Goal: Find specific page/section: Find specific page/section

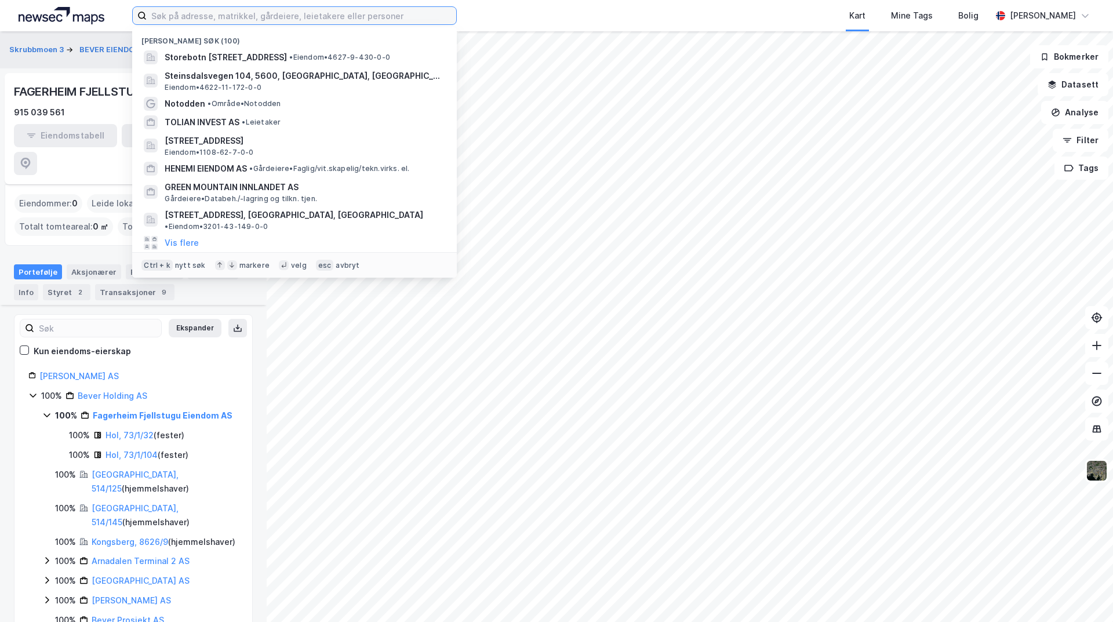
click at [232, 18] on input at bounding box center [302, 15] width 310 height 17
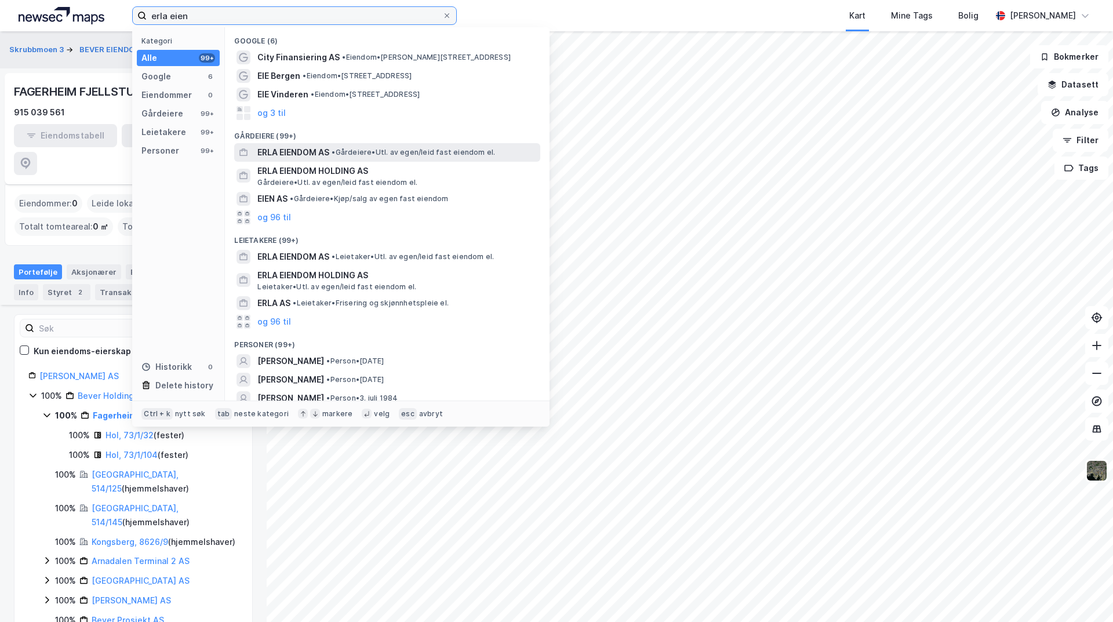
type input "erla eien"
click at [311, 155] on span "ERLA EIENDOM AS" at bounding box center [293, 153] width 72 height 14
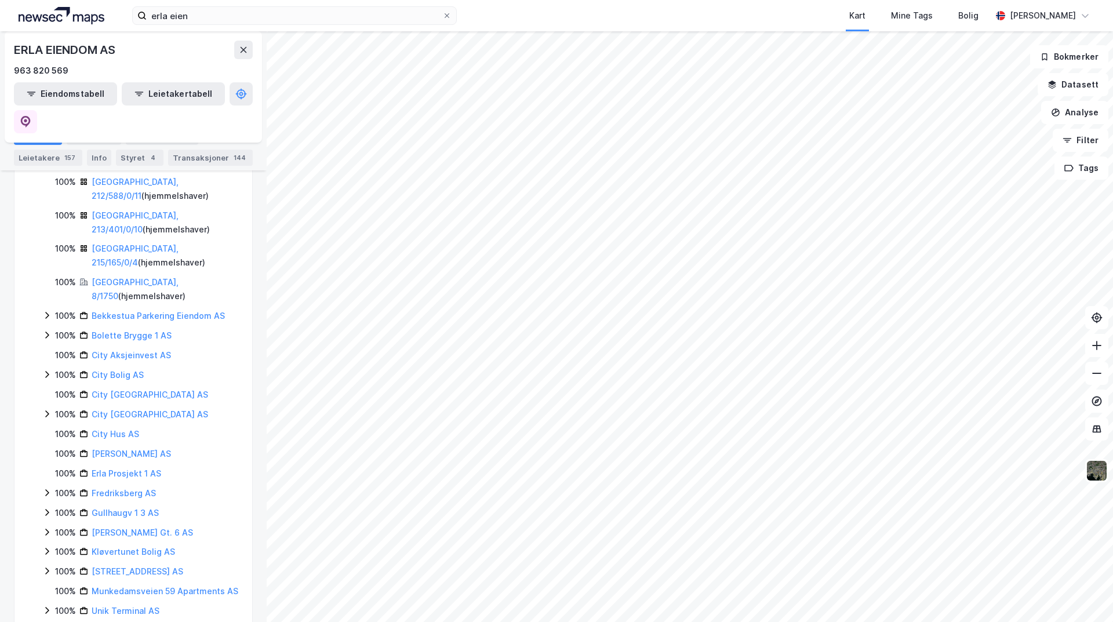
scroll to position [465, 0]
